Goal: Information Seeking & Learning: Learn about a topic

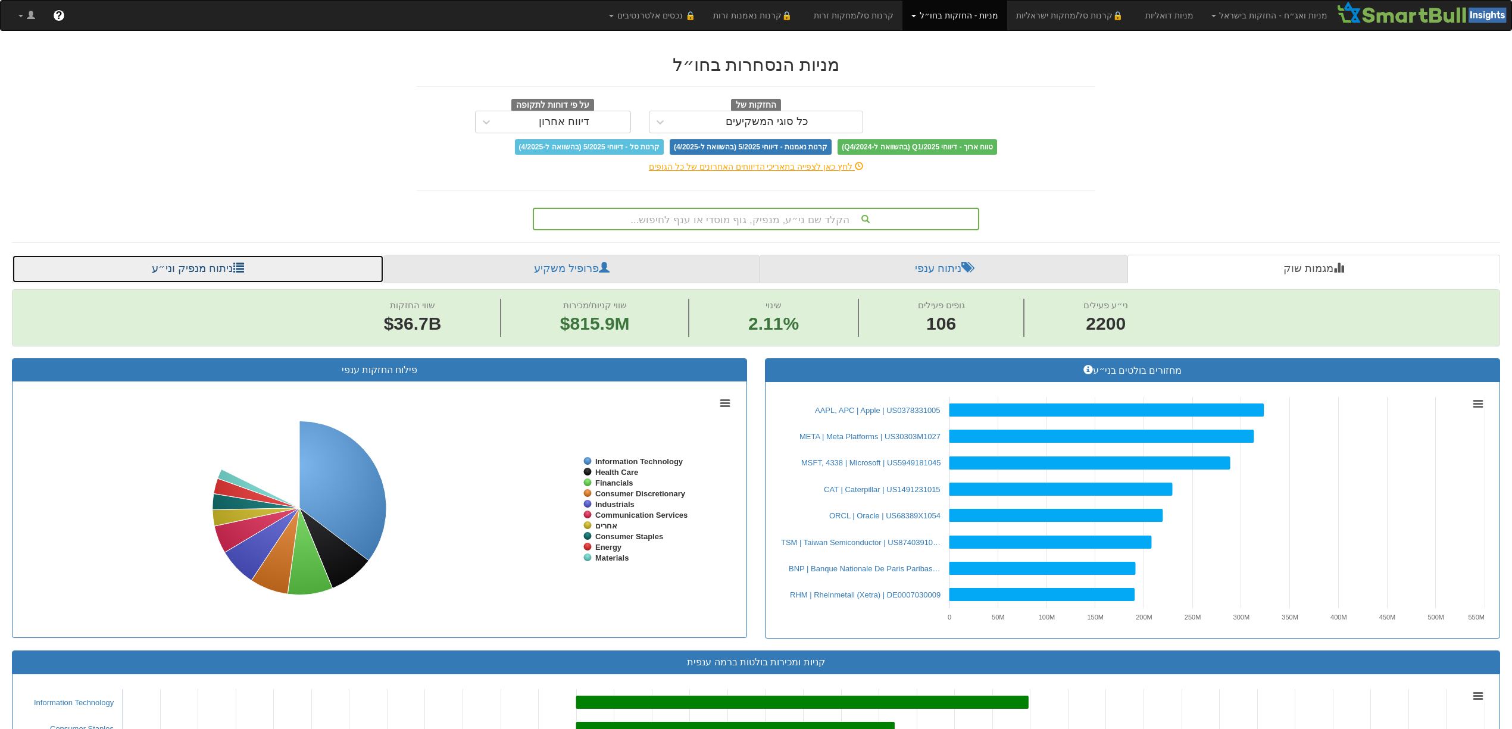
click at [174, 275] on link "ניתוח מנפיק וני״ע" at bounding box center [198, 269] width 372 height 29
click at [186, 271] on link "ניתוח מנפיק וני״ע" at bounding box center [198, 269] width 372 height 29
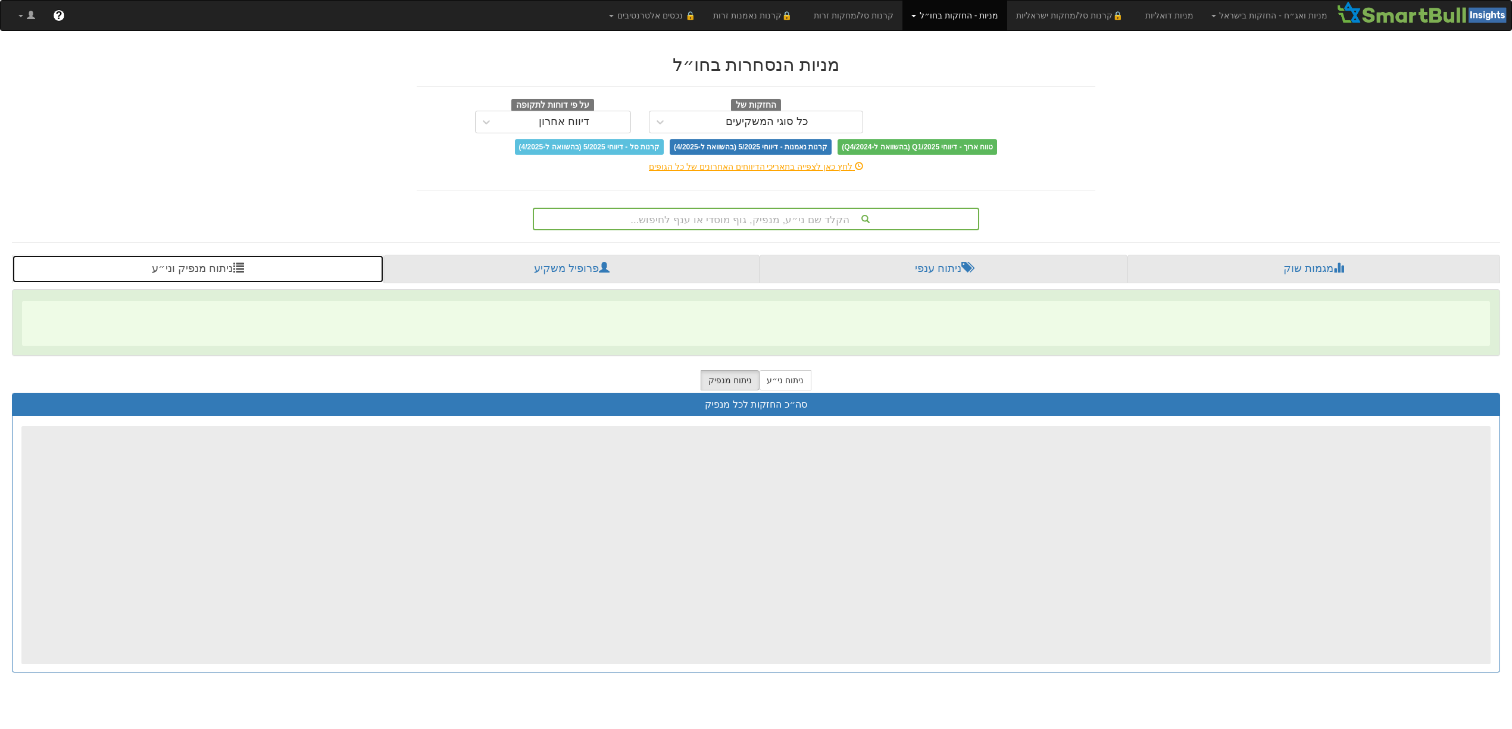
click at [186, 271] on link "ניתוח מנפיק וני״ע" at bounding box center [198, 269] width 372 height 29
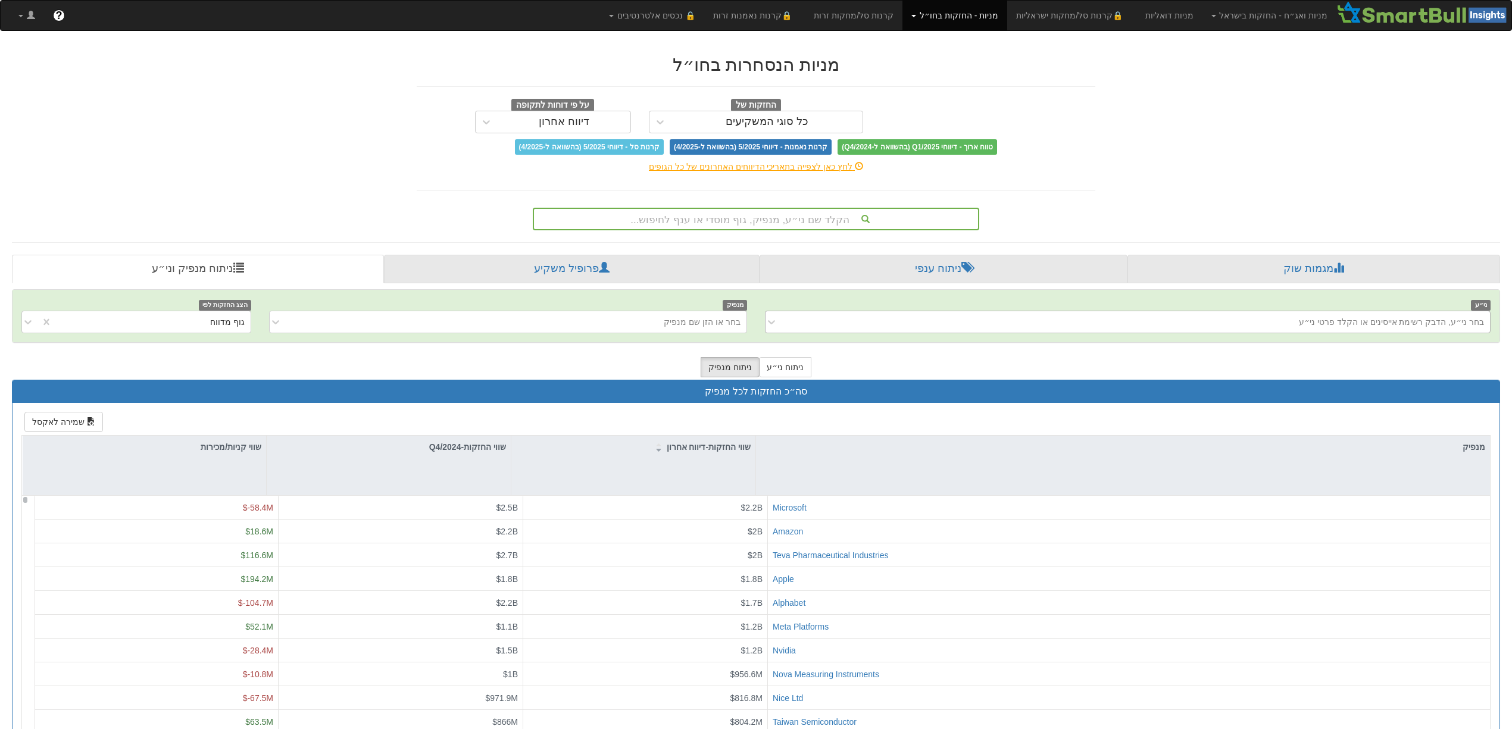
click at [1123, 327] on div "בחר ני״ע, הדבק רשימת אייסינים או הקלד פרטי ני״ע" at bounding box center [1137, 322] width 706 height 19
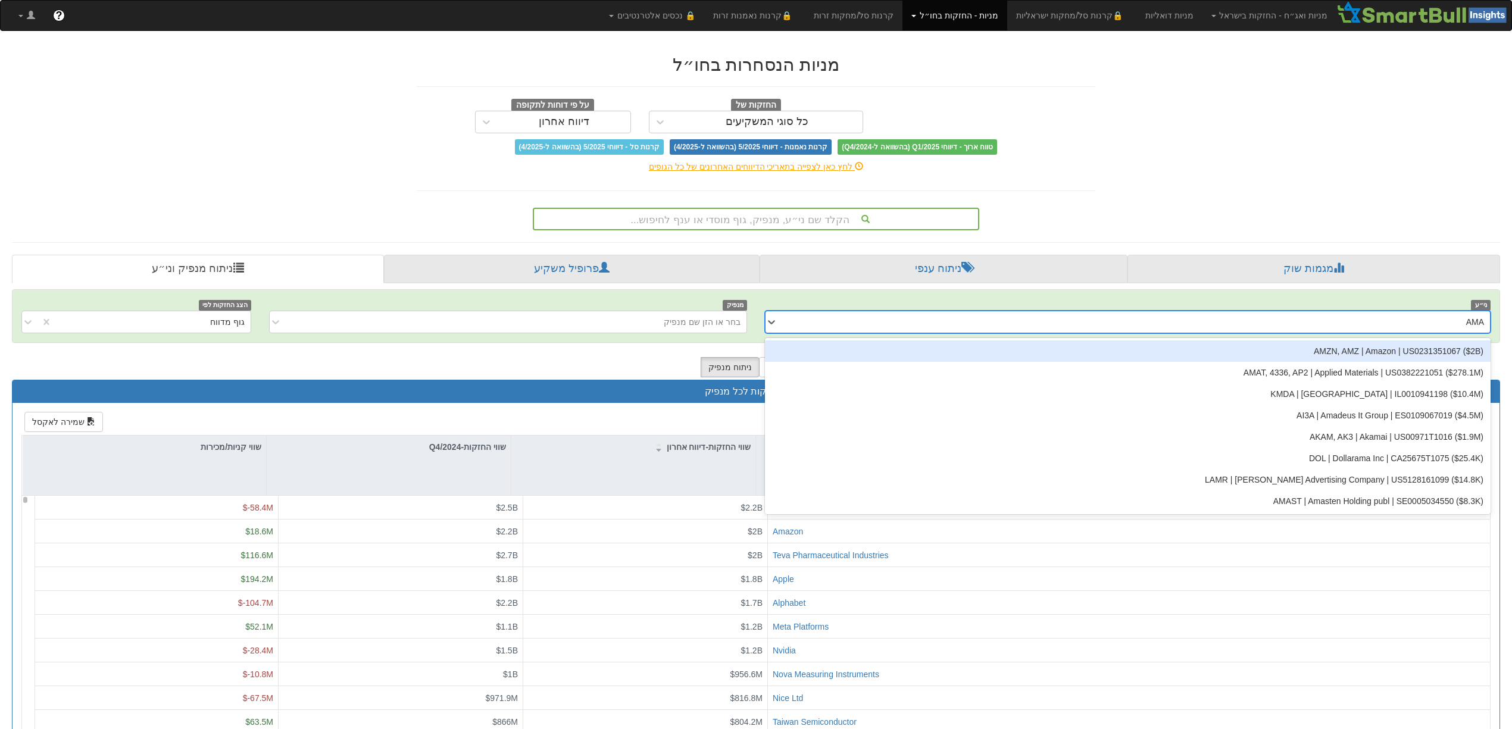
type input "AMAT"
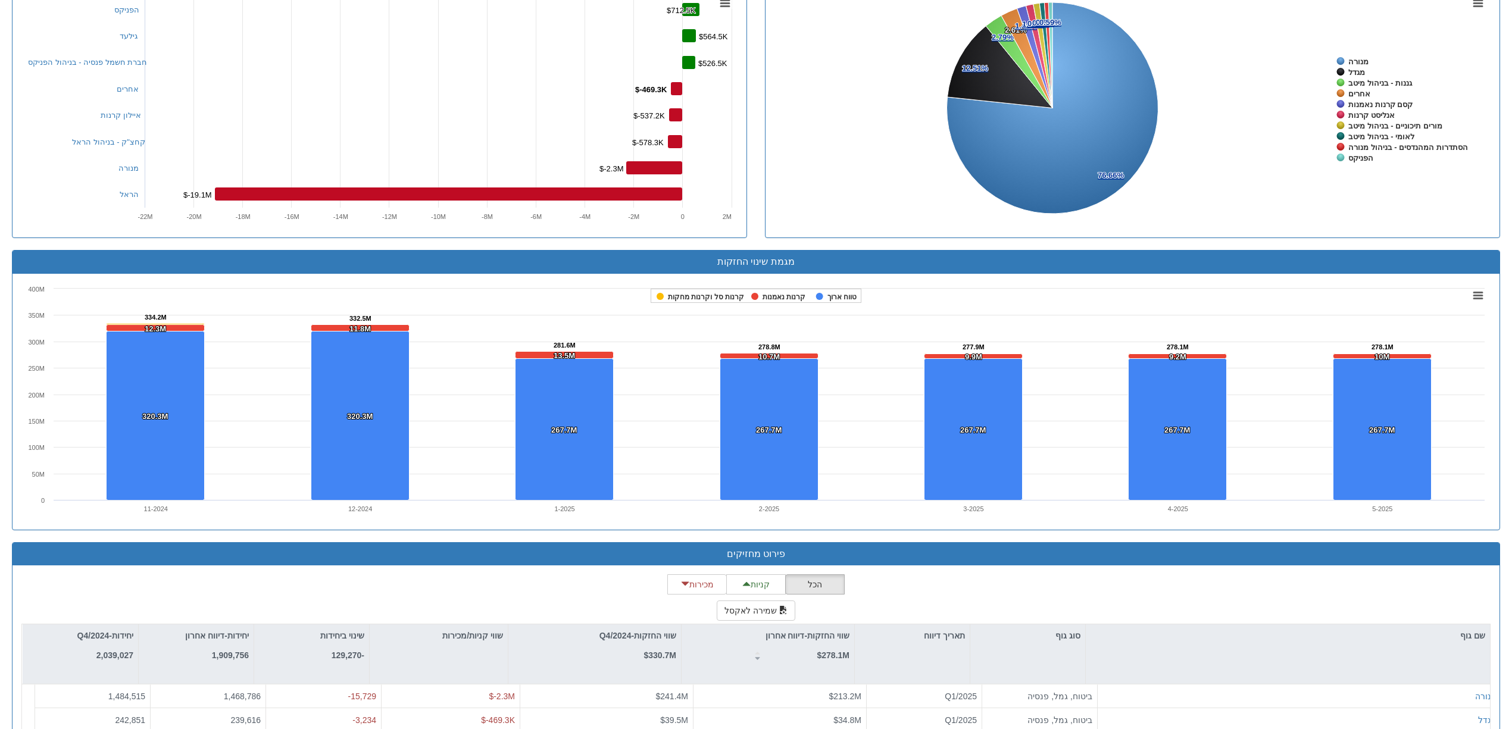
scroll to position [683, 0]
